Goal: Task Accomplishment & Management: Use online tool/utility

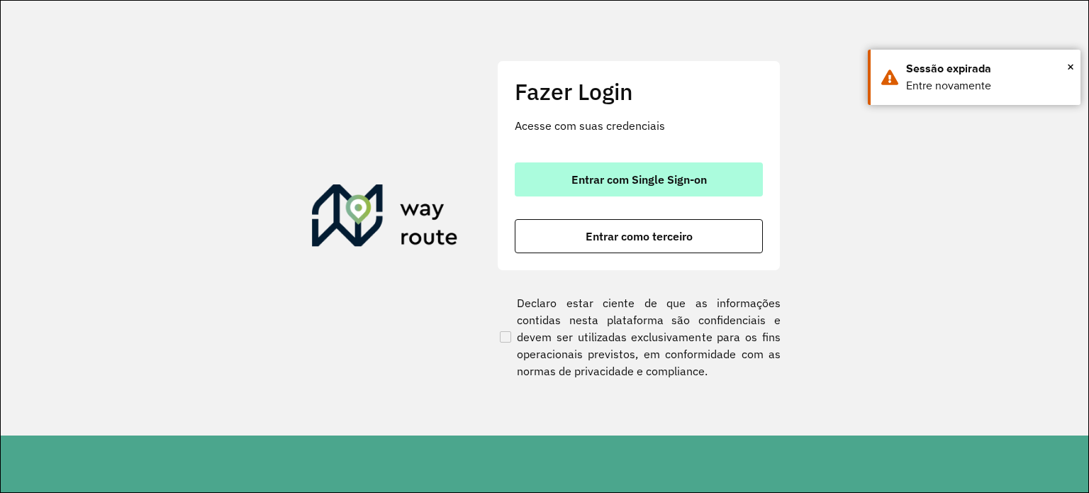
click at [564, 183] on button "Entrar com Single Sign-on" at bounding box center [639, 179] width 248 height 34
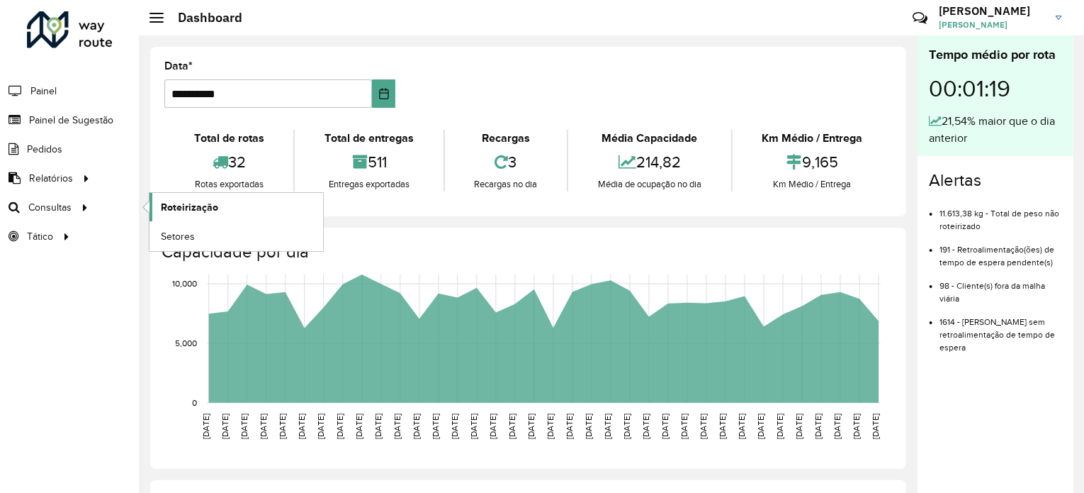
click at [183, 213] on link "Roteirização" at bounding box center [237, 207] width 174 height 28
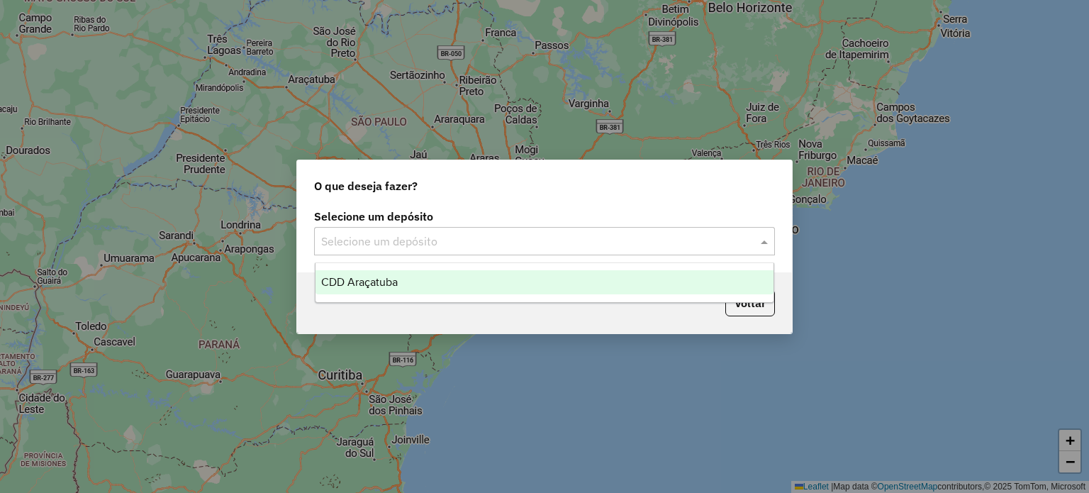
click at [388, 239] on input "text" at bounding box center [530, 241] width 418 height 17
click at [380, 284] on span "CDD Araçatuba" at bounding box center [359, 282] width 77 height 12
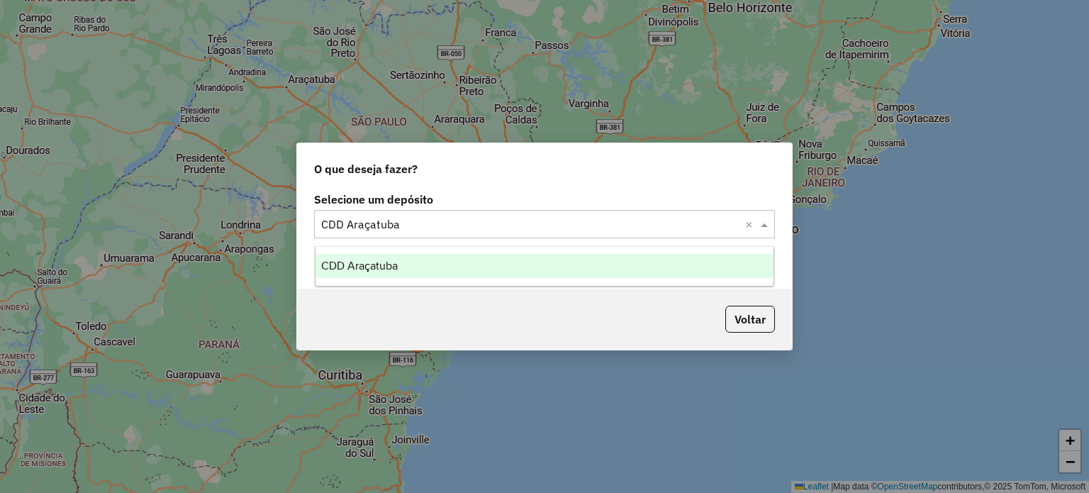
click at [723, 220] on input "text" at bounding box center [530, 224] width 418 height 17
click at [661, 276] on div "CDD Araçatuba" at bounding box center [544, 266] width 459 height 24
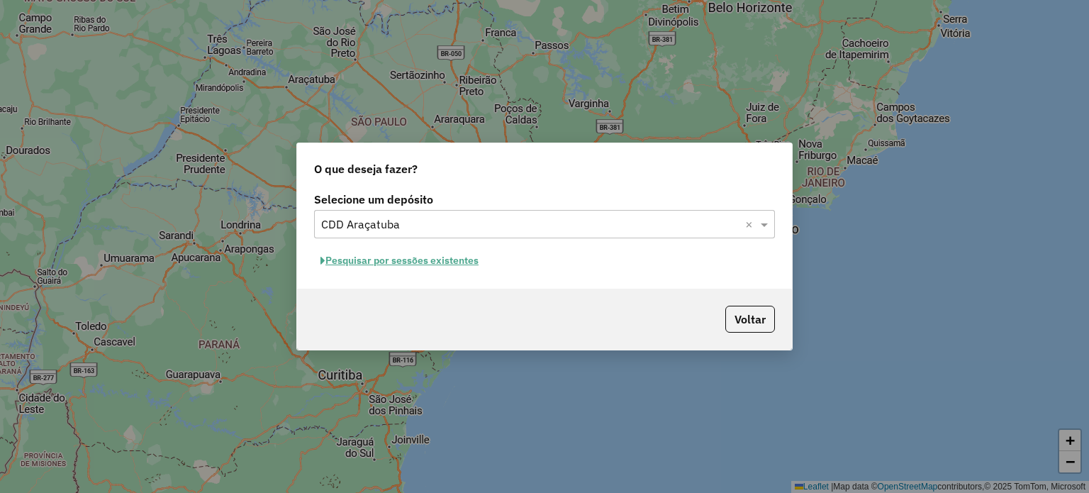
click at [448, 260] on button "Pesquisar por sessões existentes" at bounding box center [399, 260] width 171 height 22
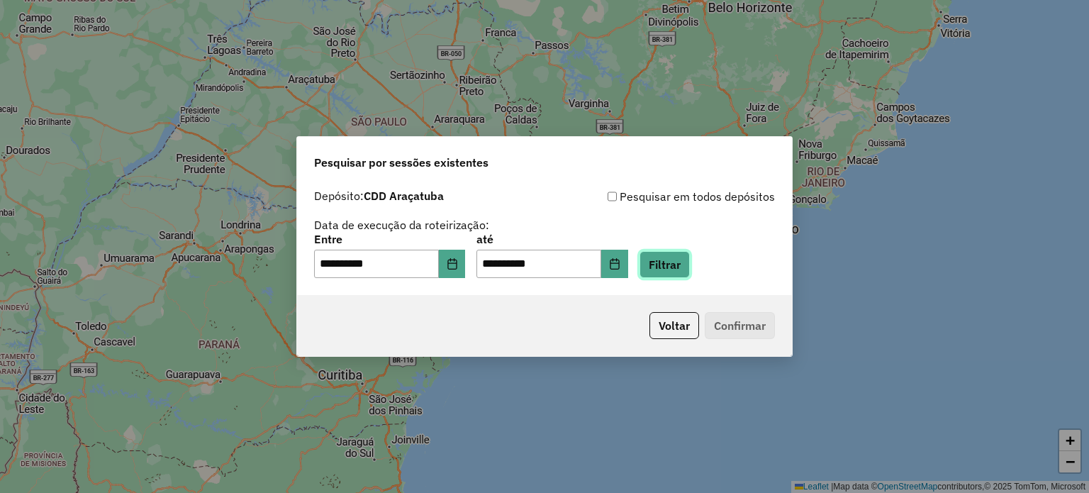
click at [673, 269] on button "Filtrar" at bounding box center [664, 264] width 50 height 27
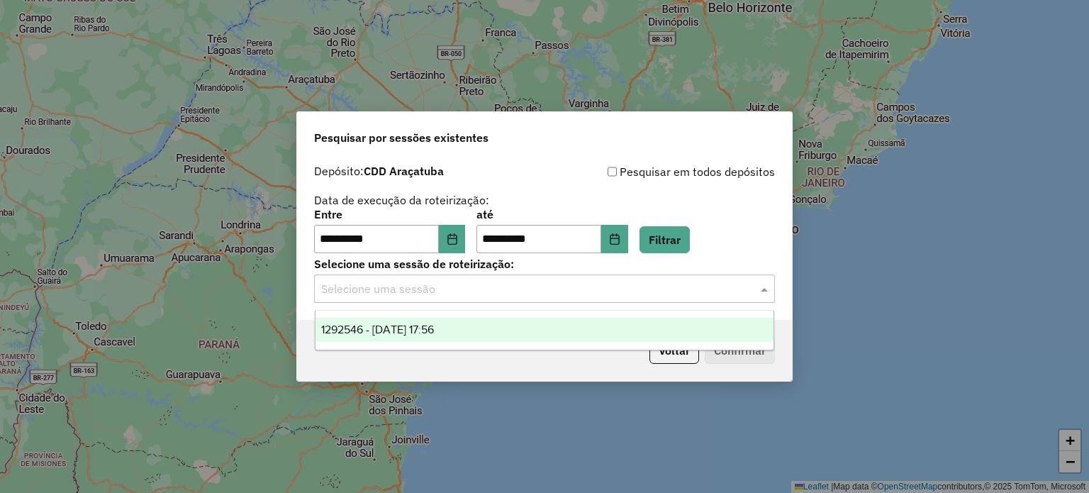
click at [668, 283] on input "text" at bounding box center [530, 289] width 418 height 17
click at [627, 327] on div "1292546 - 11/10/2025 17:56" at bounding box center [544, 330] width 459 height 24
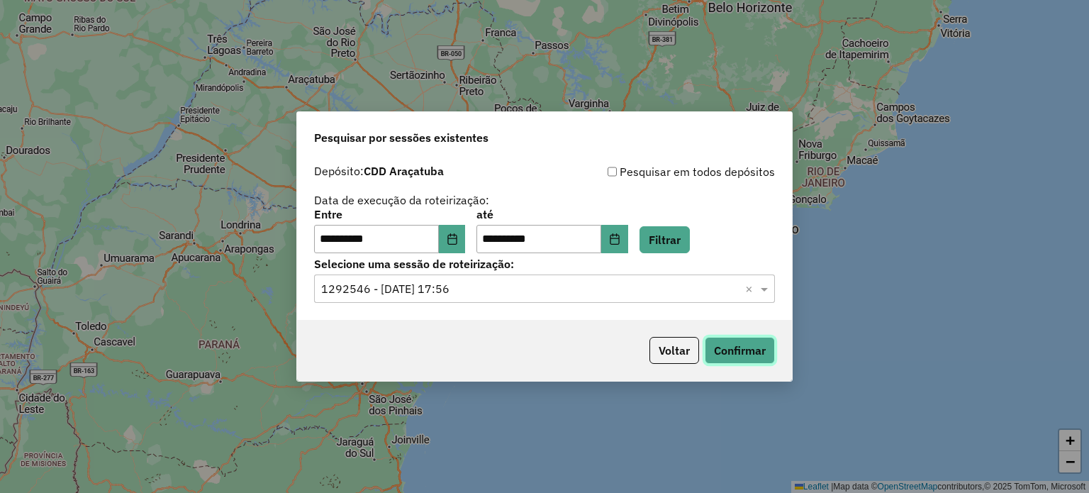
click at [773, 361] on button "Confirmar" at bounding box center [739, 350] width 70 height 27
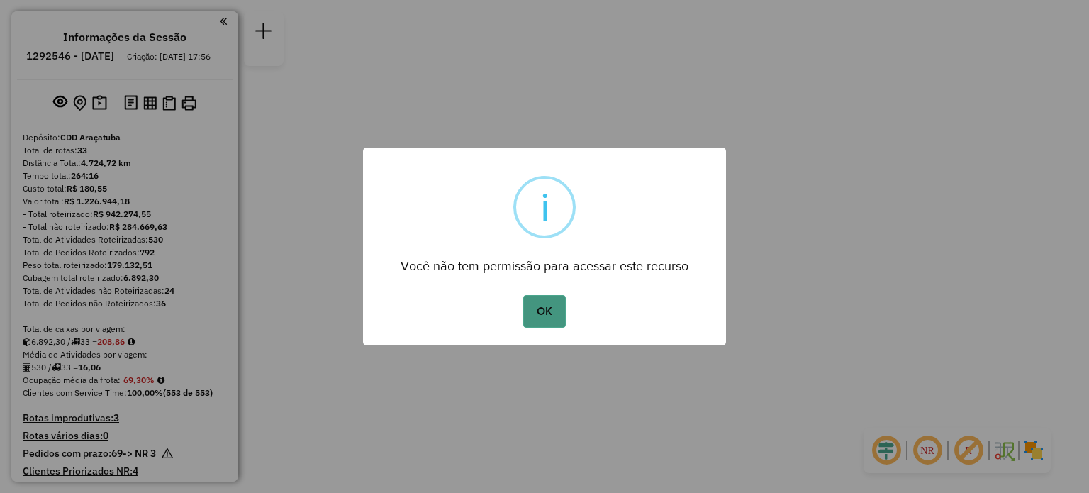
click at [541, 314] on button "OK" at bounding box center [544, 311] width 42 height 33
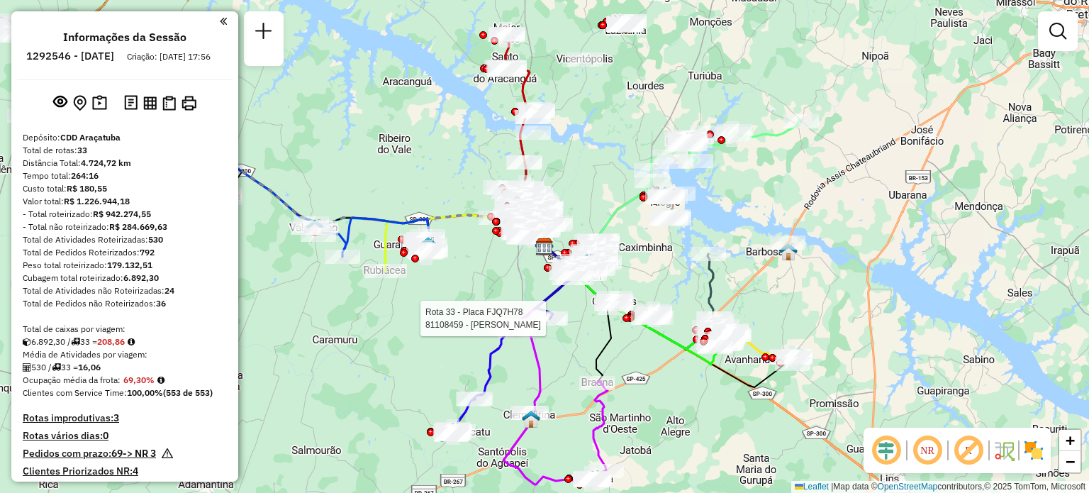
select select "**********"
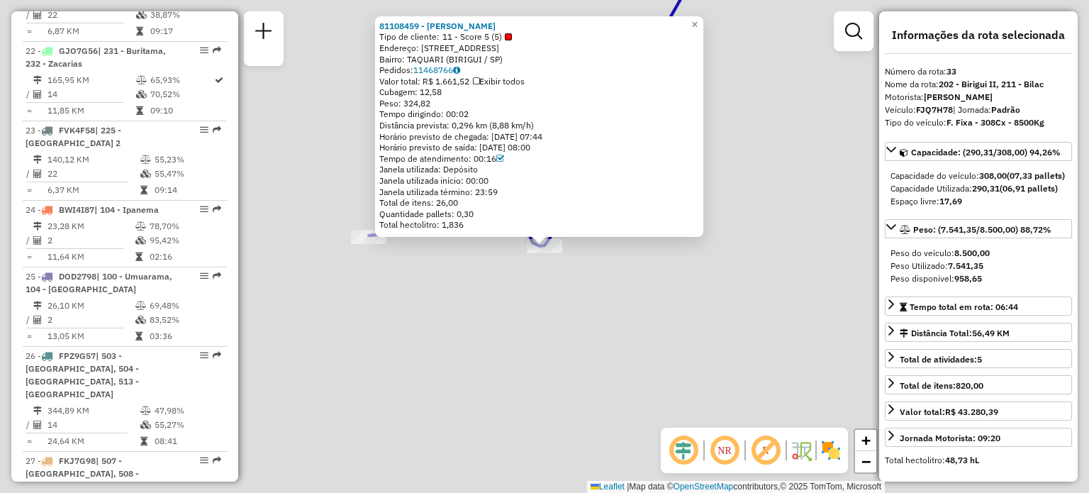
scroll to position [2938, 0]
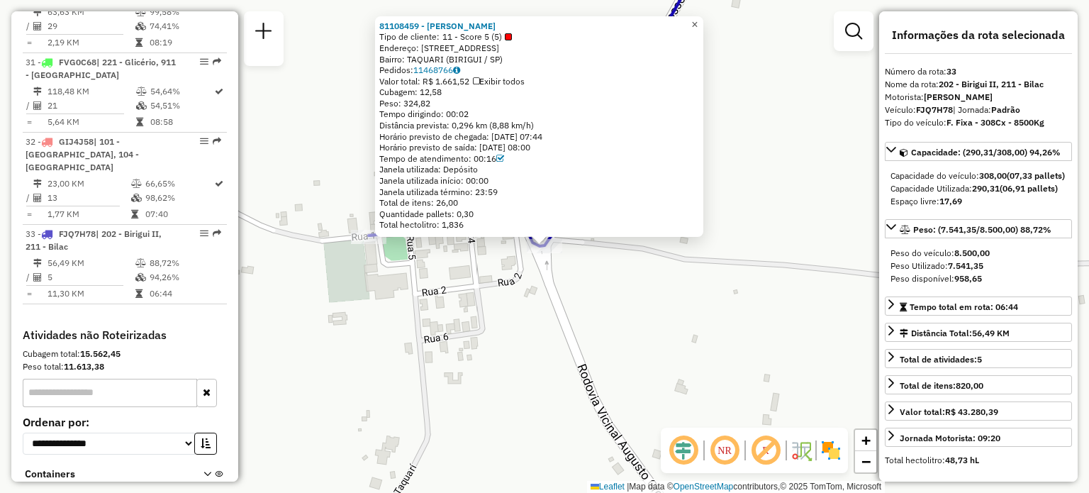
click at [697, 23] on span "×" at bounding box center [694, 24] width 6 height 12
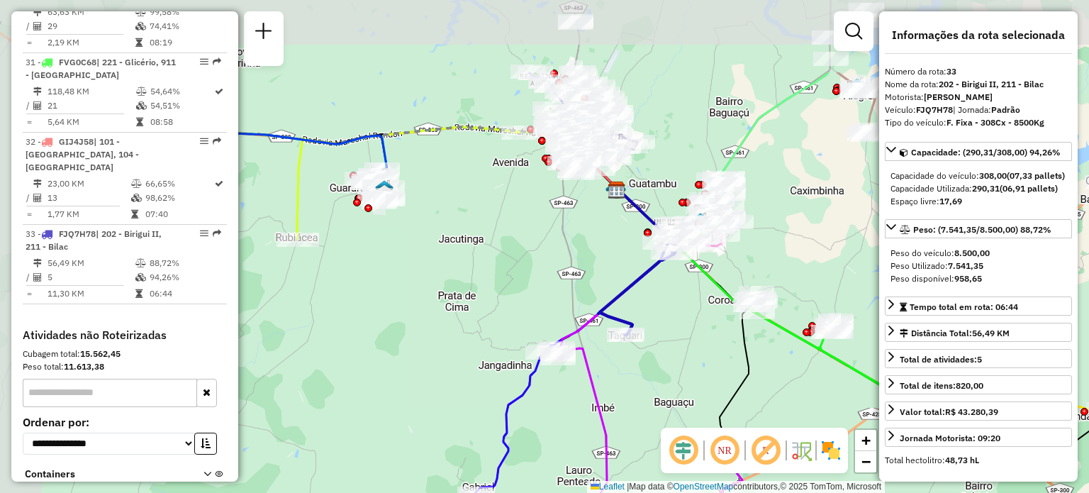
drag, startPoint x: 451, startPoint y: 135, endPoint x: 518, endPoint y: 260, distance: 141.7
click at [518, 260] on div "Janela de atendimento Grade de atendimento Capacidade Transportadoras Veículos …" at bounding box center [544, 246] width 1089 height 493
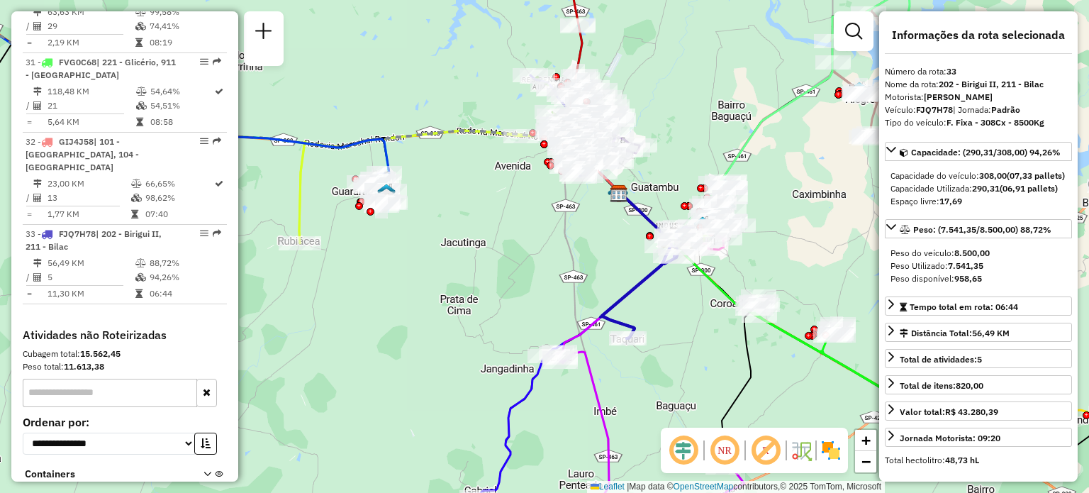
scroll to position [2527, 0]
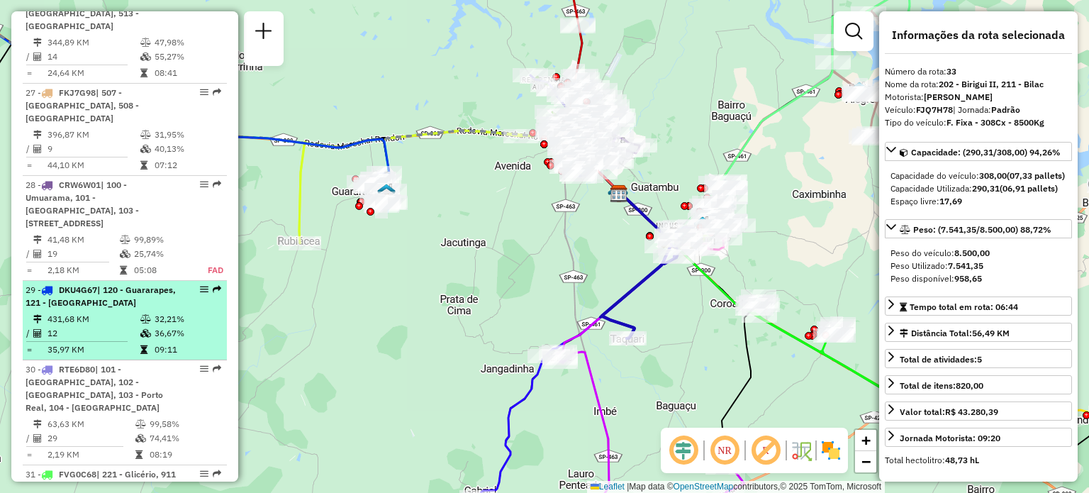
click at [102, 284] on span "| 120 - Guararapes, 121 - [GEOGRAPHIC_DATA]" at bounding box center [101, 295] width 150 height 23
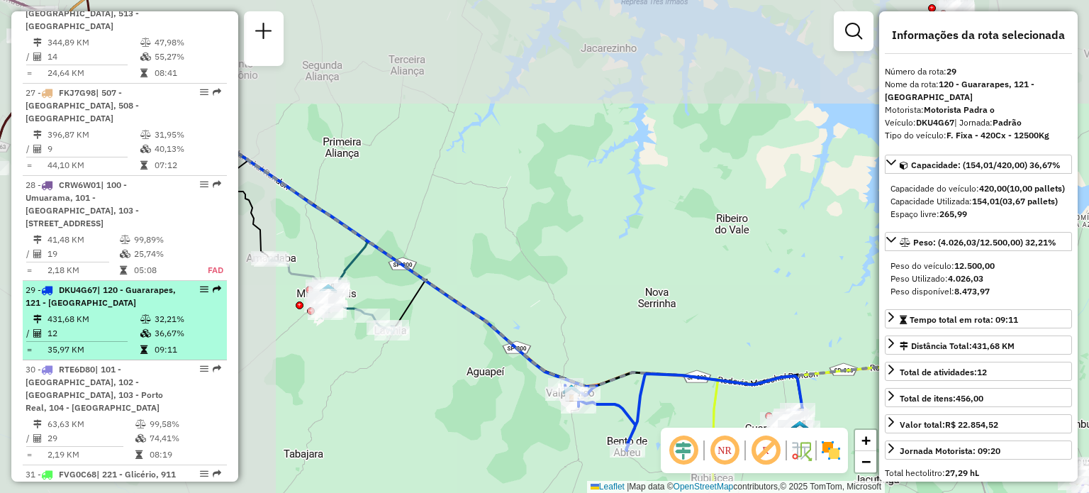
click at [102, 284] on span "| 120 - Guararapes, 121 - [GEOGRAPHIC_DATA]" at bounding box center [101, 295] width 150 height 23
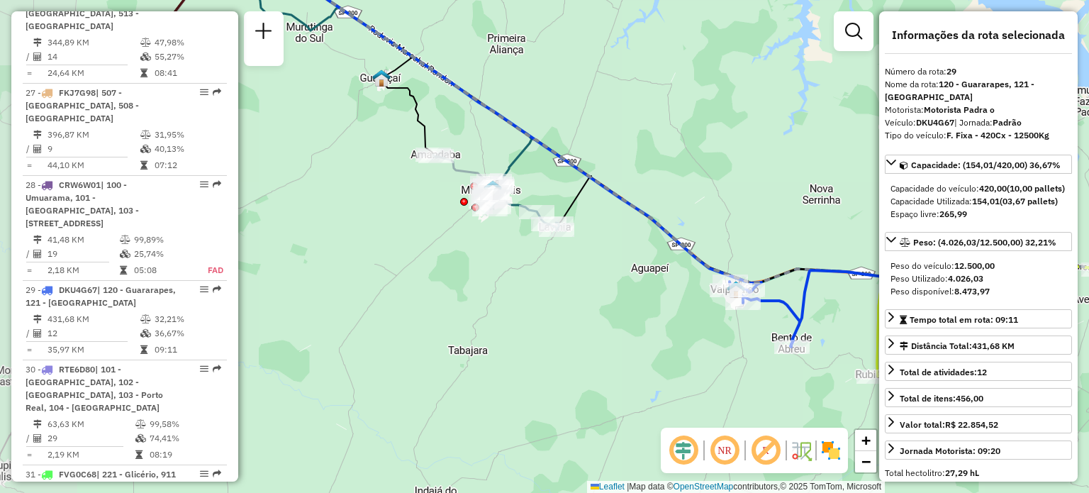
drag, startPoint x: 371, startPoint y: 392, endPoint x: 542, endPoint y: 285, distance: 201.6
click at [542, 285] on div "Janela de atendimento Grade de atendimento Capacidade Transportadoras Veículos …" at bounding box center [544, 246] width 1089 height 493
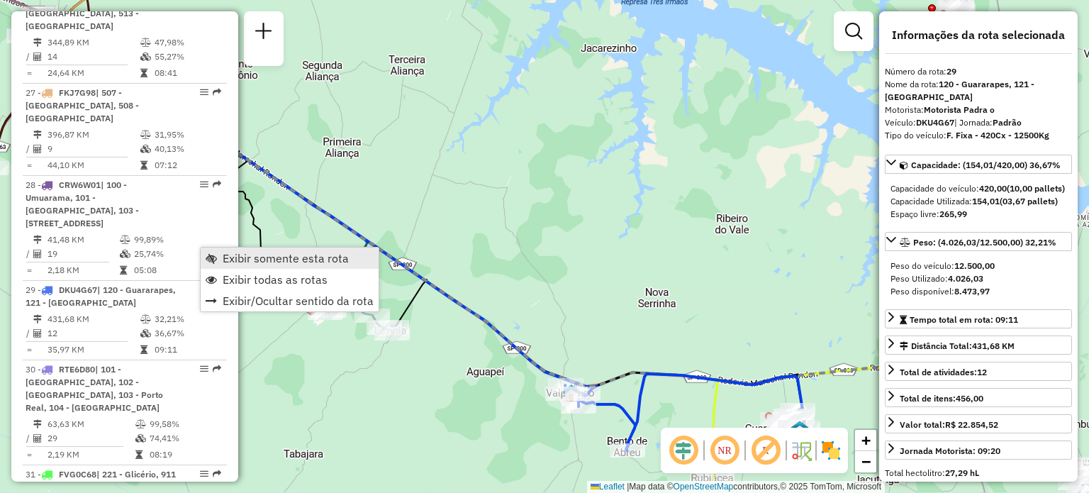
click at [234, 258] on span "Exibir somente esta rota" at bounding box center [286, 257] width 126 height 11
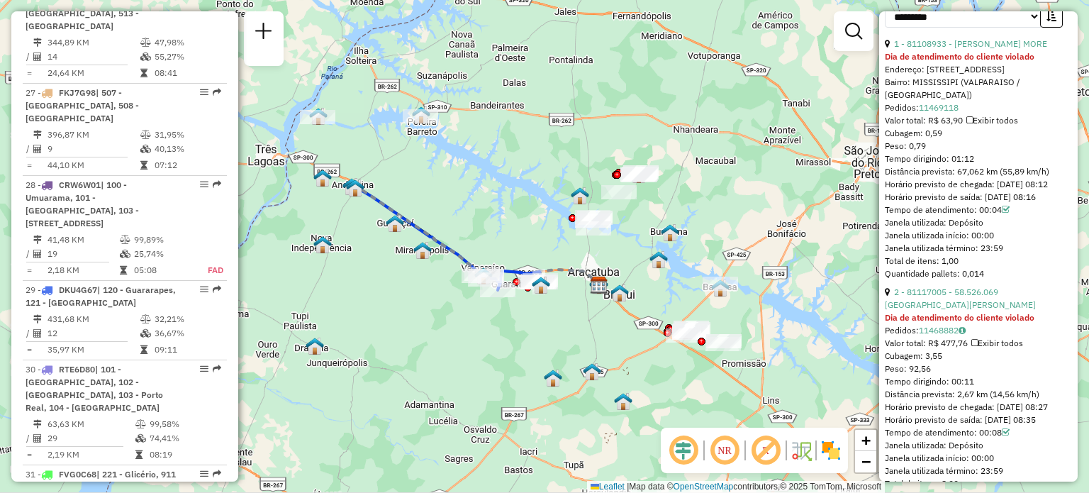
scroll to position [1563, 0]
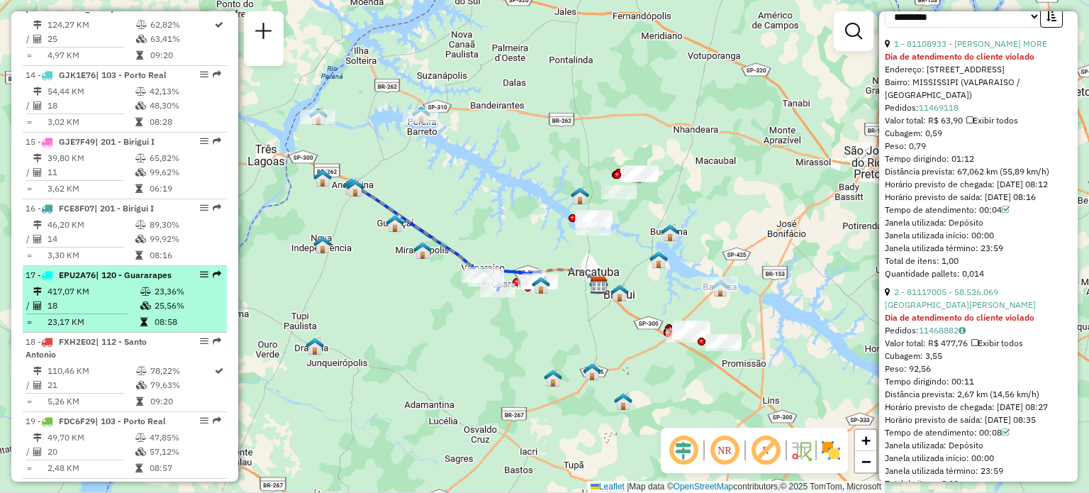
click at [159, 284] on td "23,36%" at bounding box center [187, 291] width 67 height 14
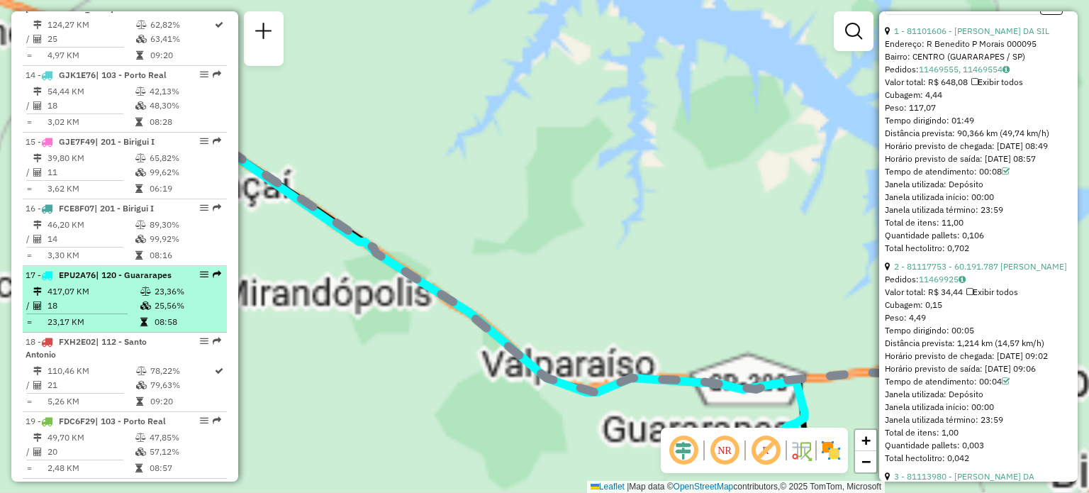
scroll to position [547, 0]
